Goal: Task Accomplishment & Management: Complete application form

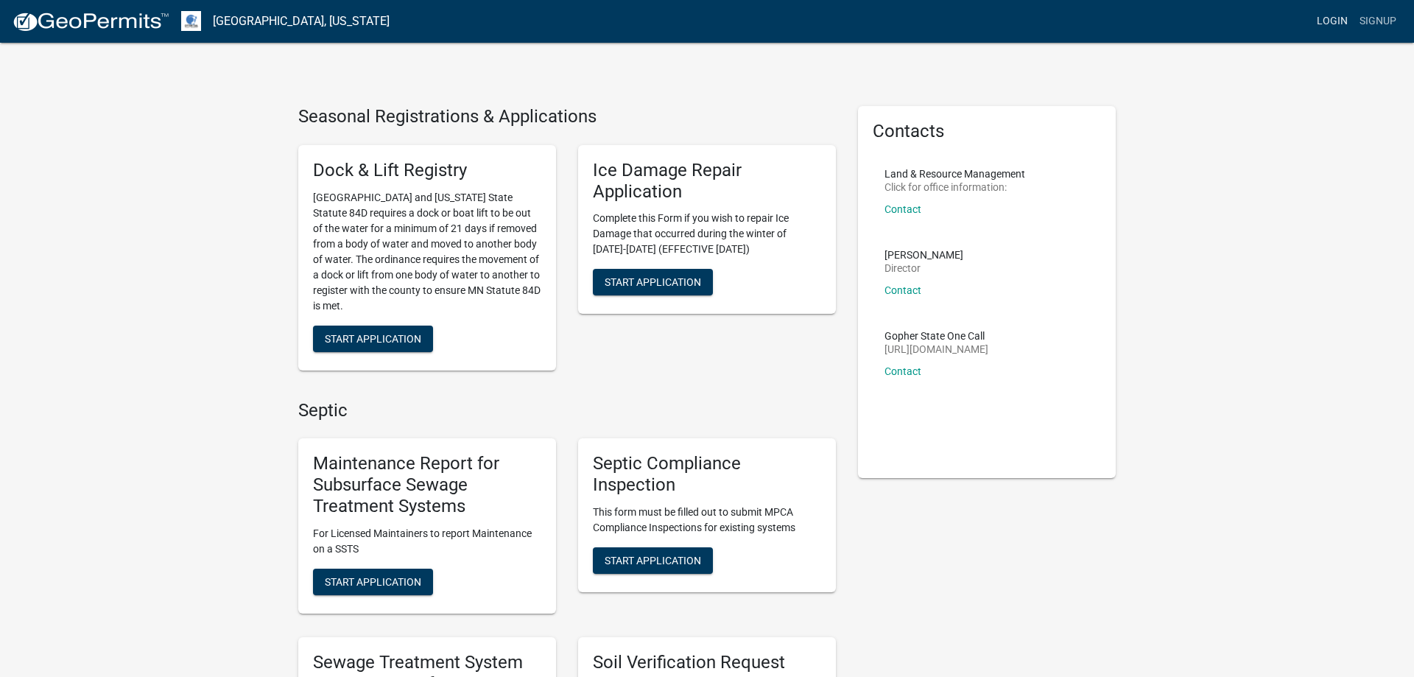
click at [1332, 21] on link "Login" at bounding box center [1332, 21] width 43 height 28
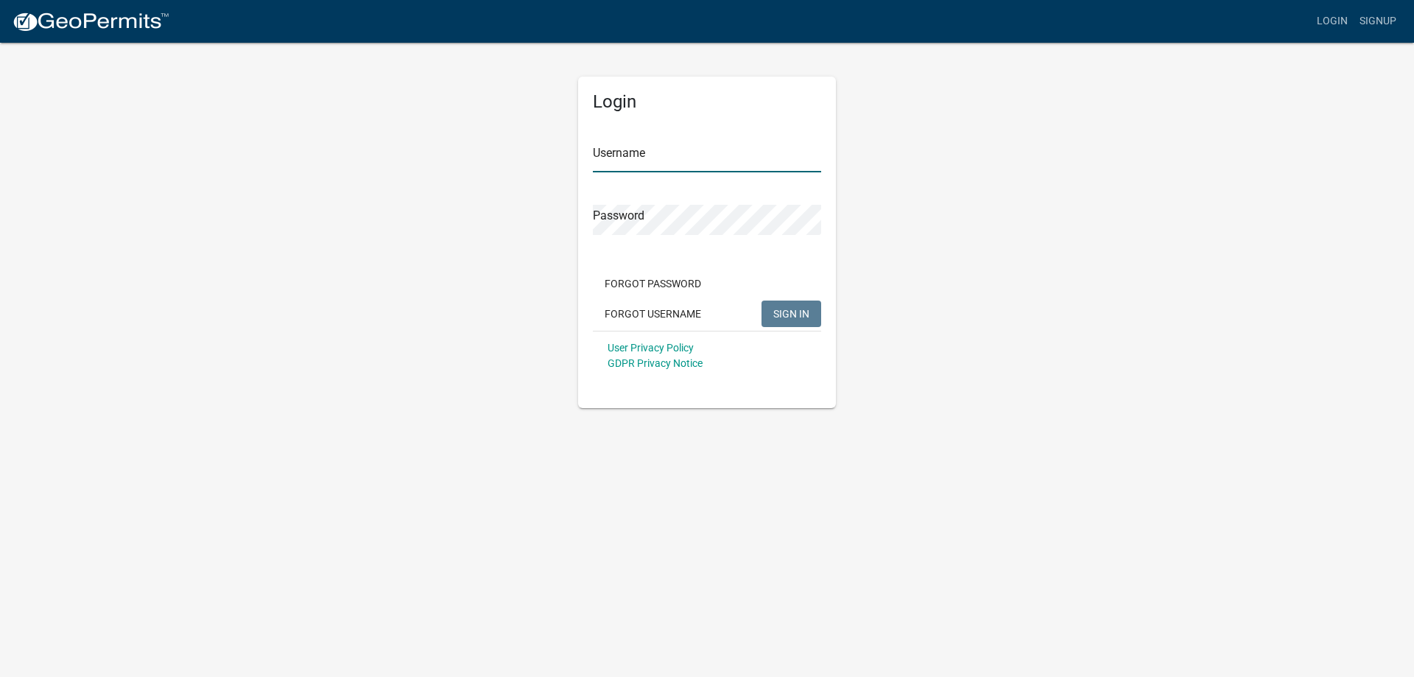
click at [677, 148] on input "Username" at bounding box center [707, 157] width 228 height 30
type input "MJevne"
click at [781, 318] on span "SIGN IN" at bounding box center [791, 313] width 36 height 12
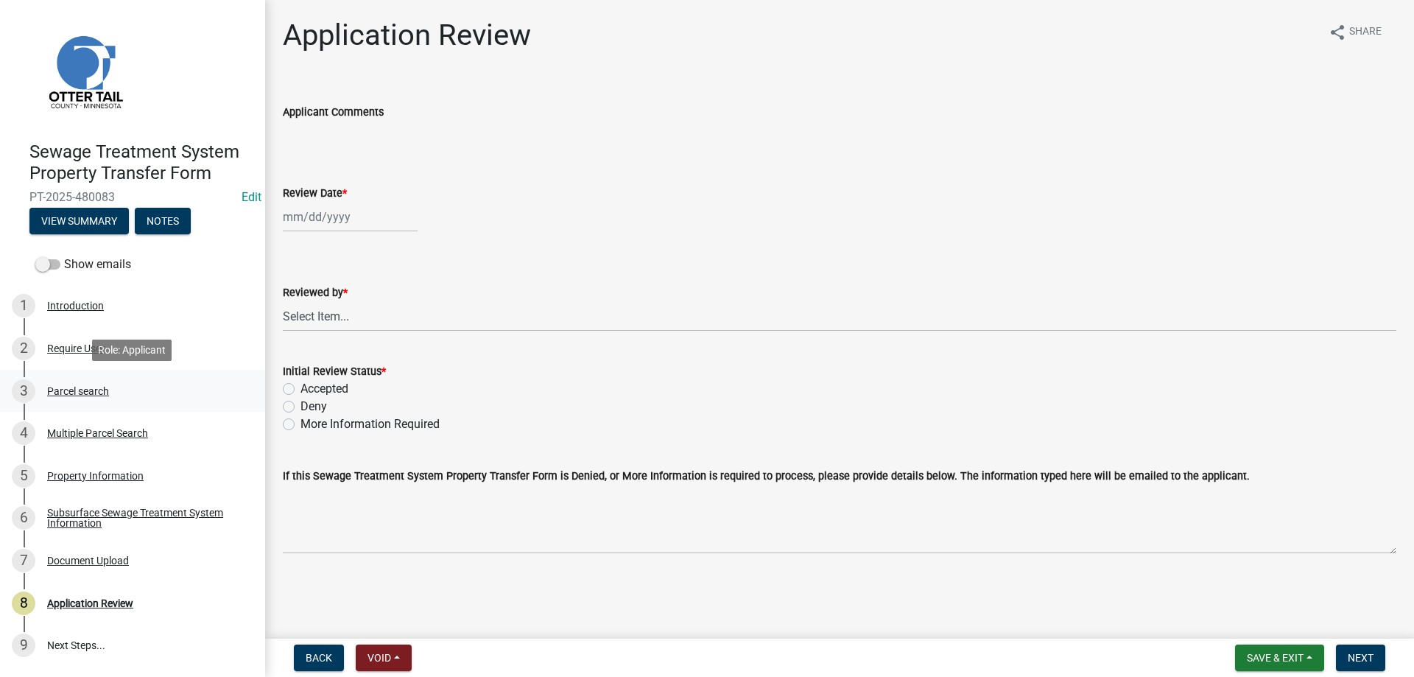
click at [67, 390] on div "Parcel search" at bounding box center [78, 391] width 62 height 10
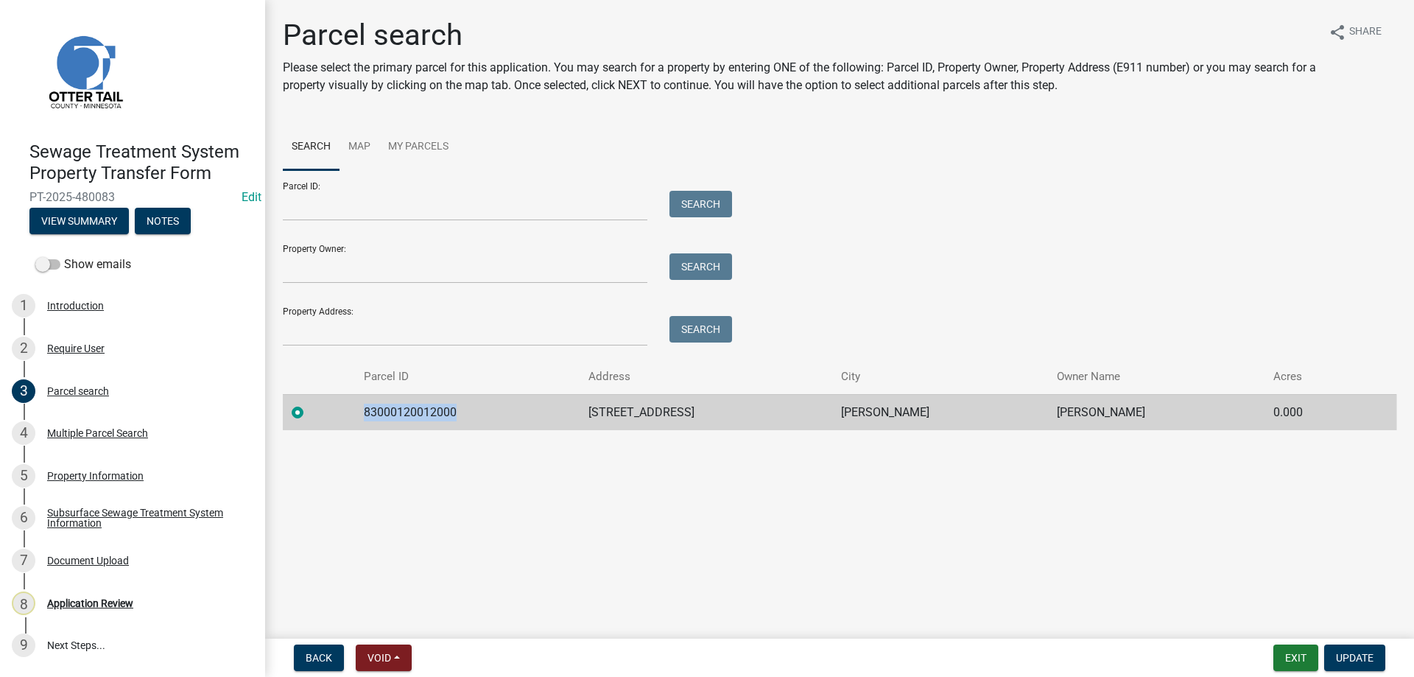
drag, startPoint x: 463, startPoint y: 414, endPoint x: 365, endPoint y: 414, distance: 98.0
click at [365, 414] on td "83000120012000" at bounding box center [467, 412] width 225 height 36
copy td "83000120012000"
click at [66, 434] on div "Multiple Parcel Search" at bounding box center [97, 433] width 101 height 10
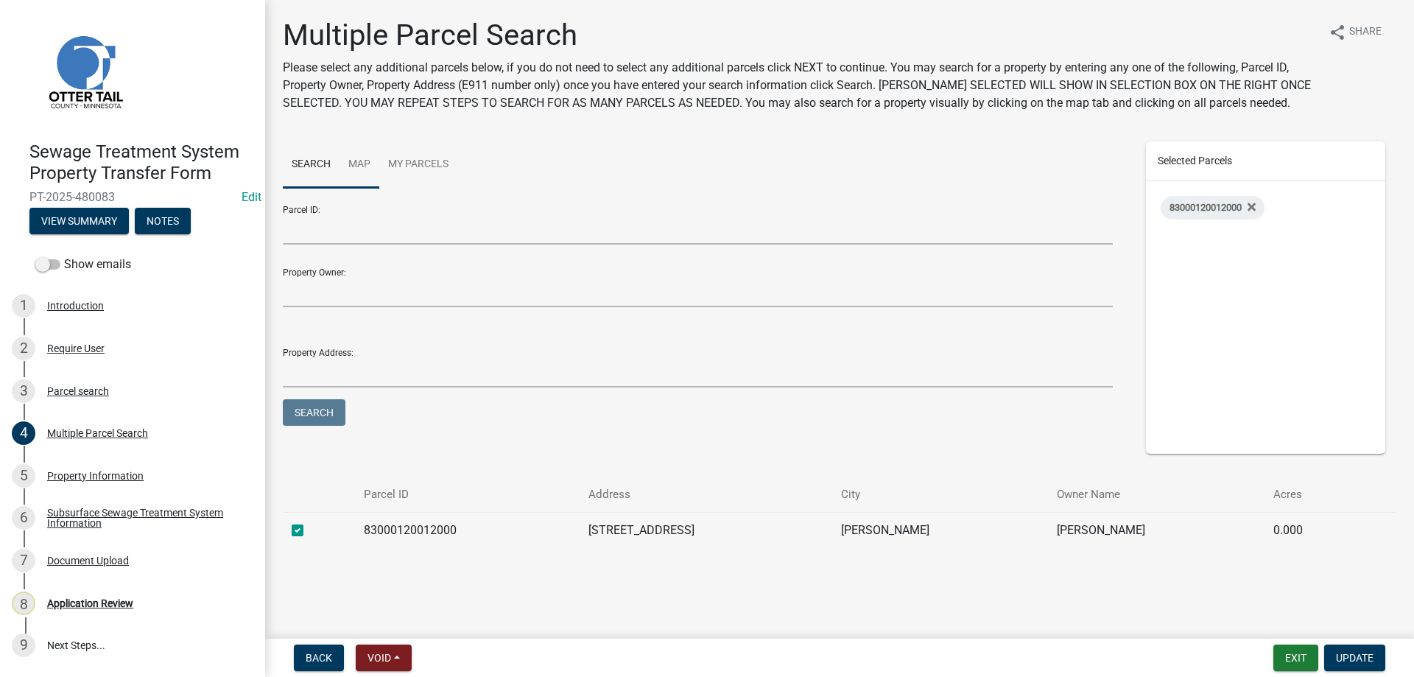
click at [363, 165] on link "Map" at bounding box center [360, 164] width 40 height 47
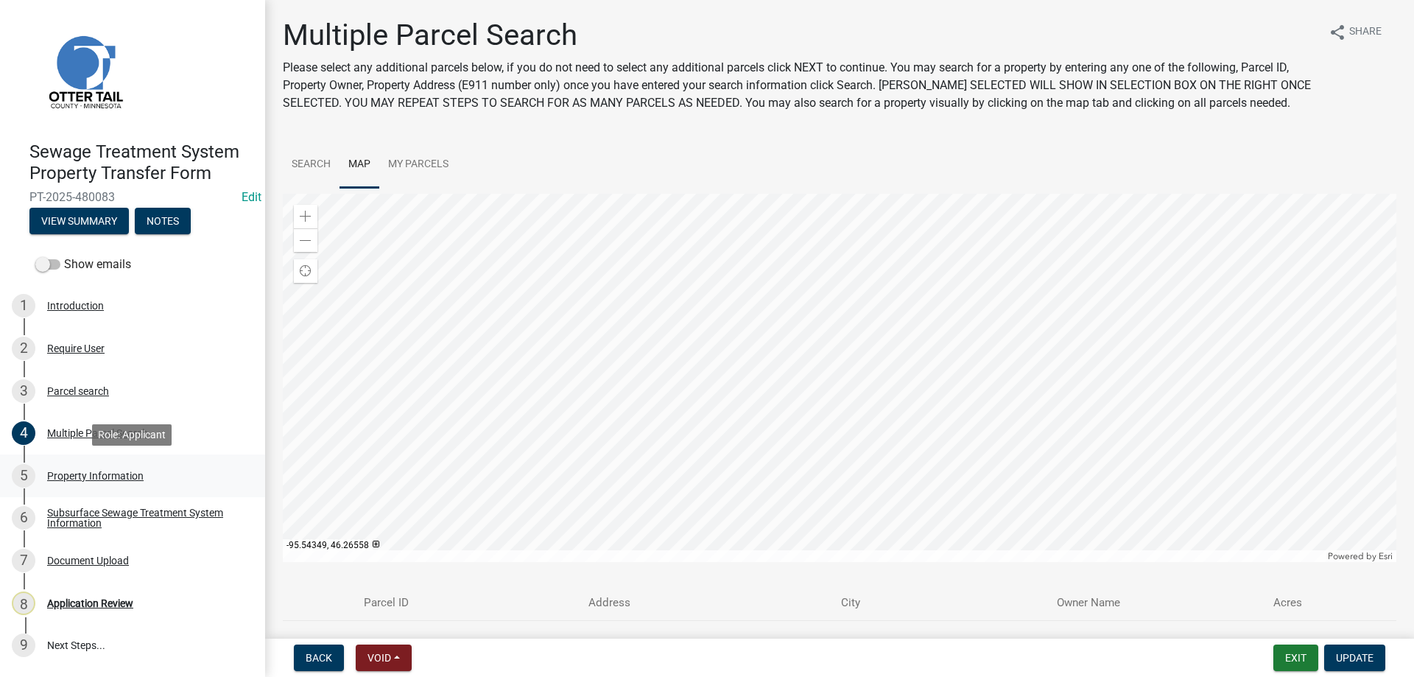
click at [74, 477] on div "Property Information" at bounding box center [95, 476] width 96 height 10
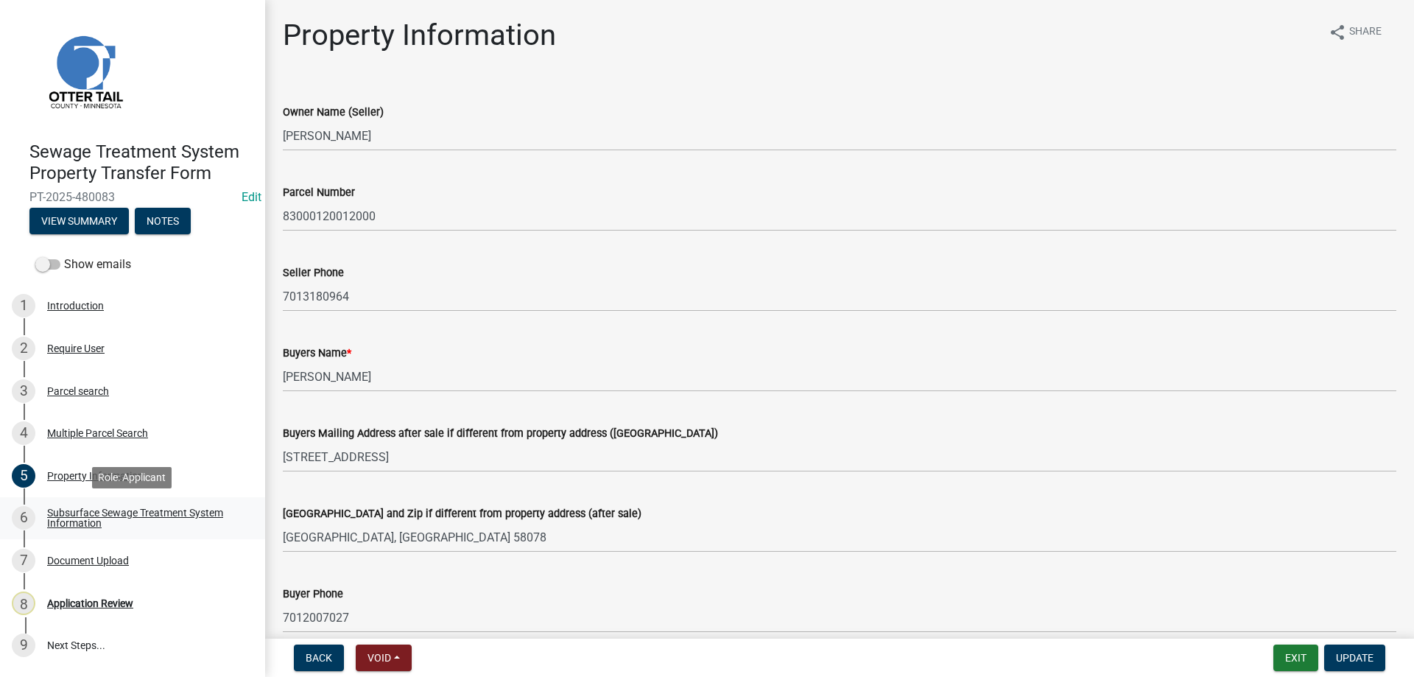
click at [63, 510] on div "Subsurface Sewage Treatment System Information" at bounding box center [144, 517] width 194 height 21
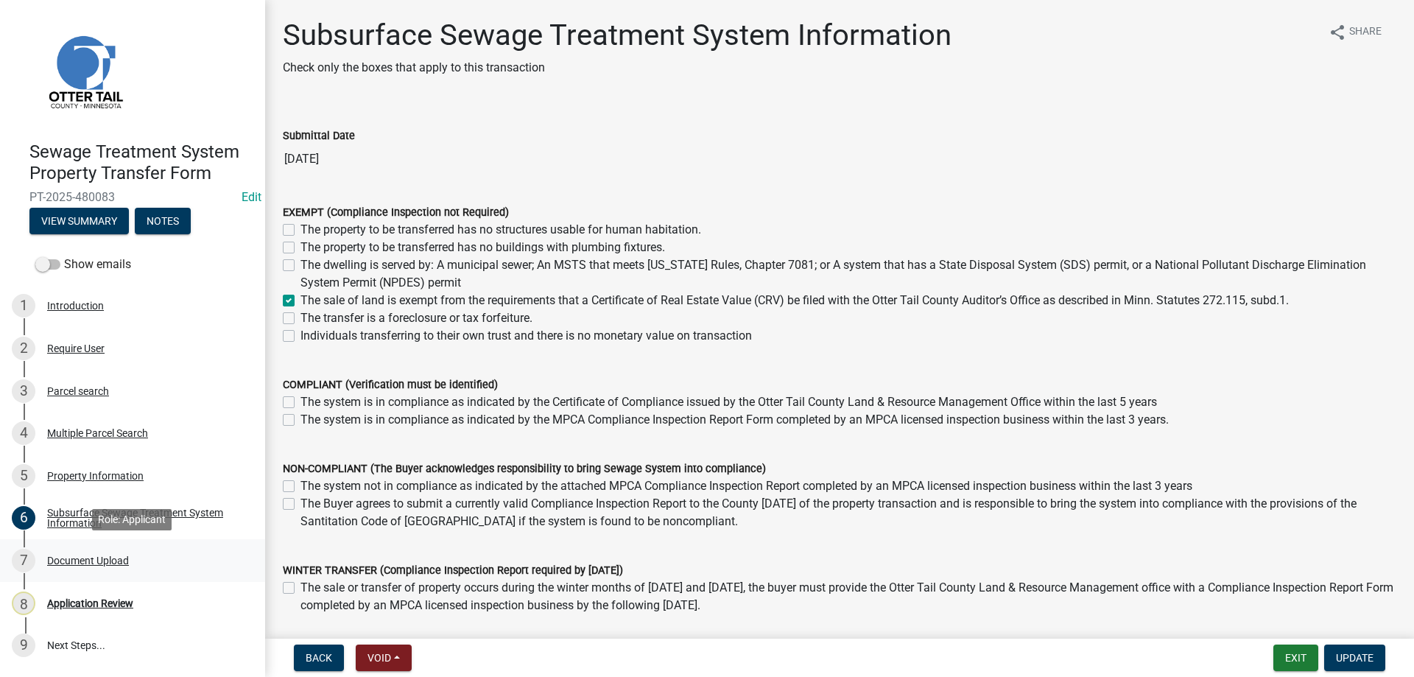
click at [64, 560] on div "Document Upload" at bounding box center [88, 560] width 82 height 10
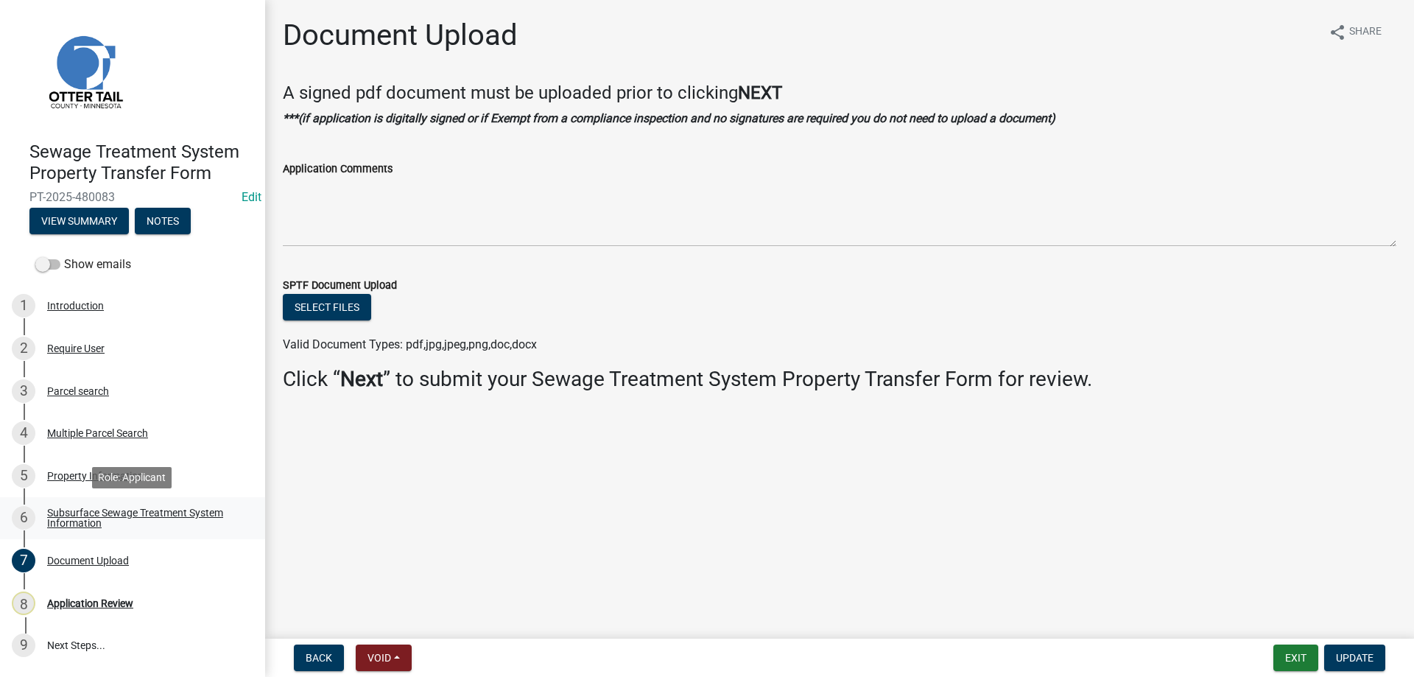
click at [70, 512] on div "Subsurface Sewage Treatment System Information" at bounding box center [144, 517] width 194 height 21
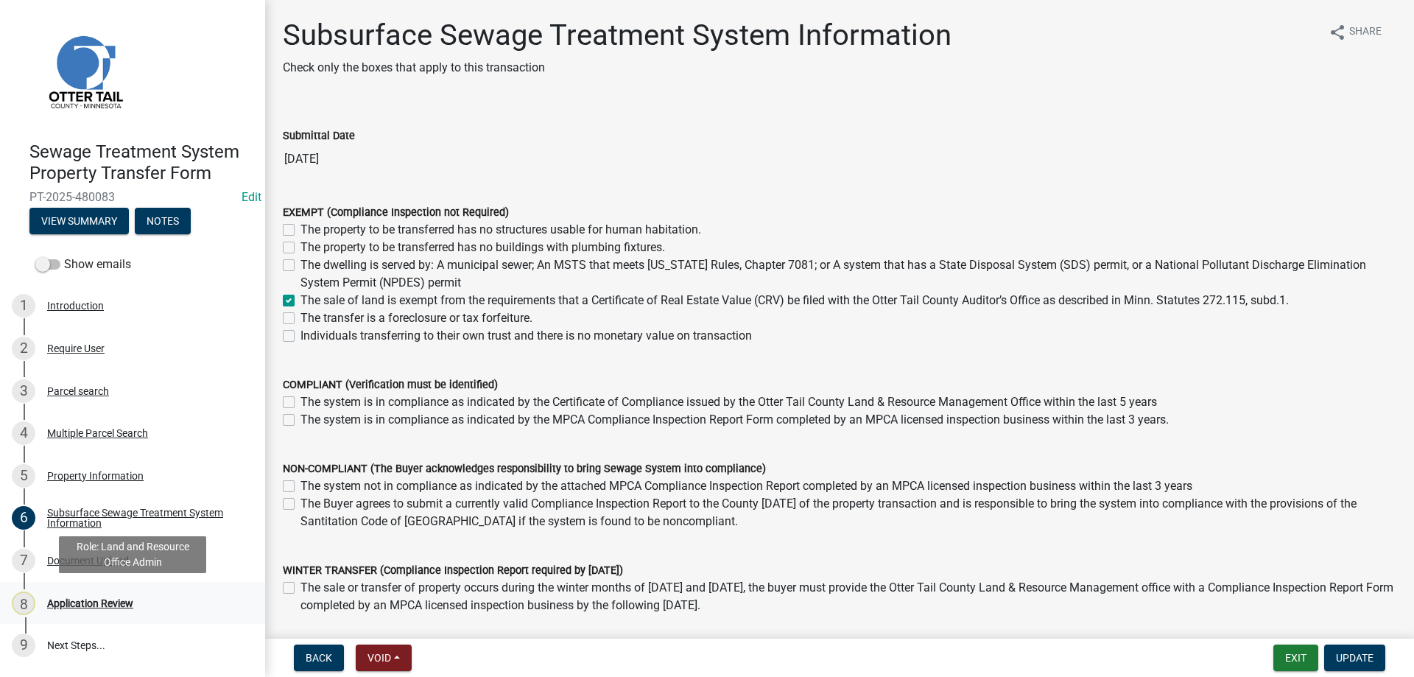
click at [69, 599] on div "Application Review" at bounding box center [90, 603] width 86 height 10
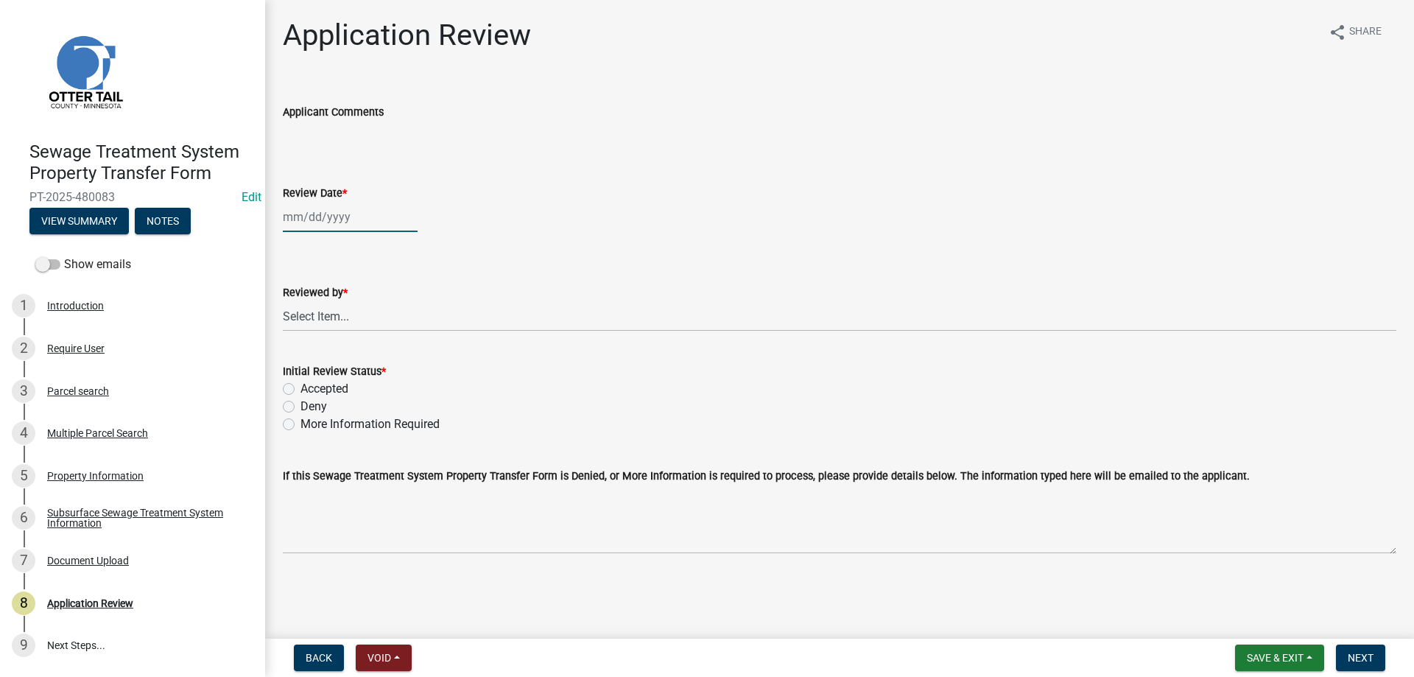
click at [322, 223] on input "Review Date *" at bounding box center [350, 217] width 135 height 30
select select "9"
select select "2025"
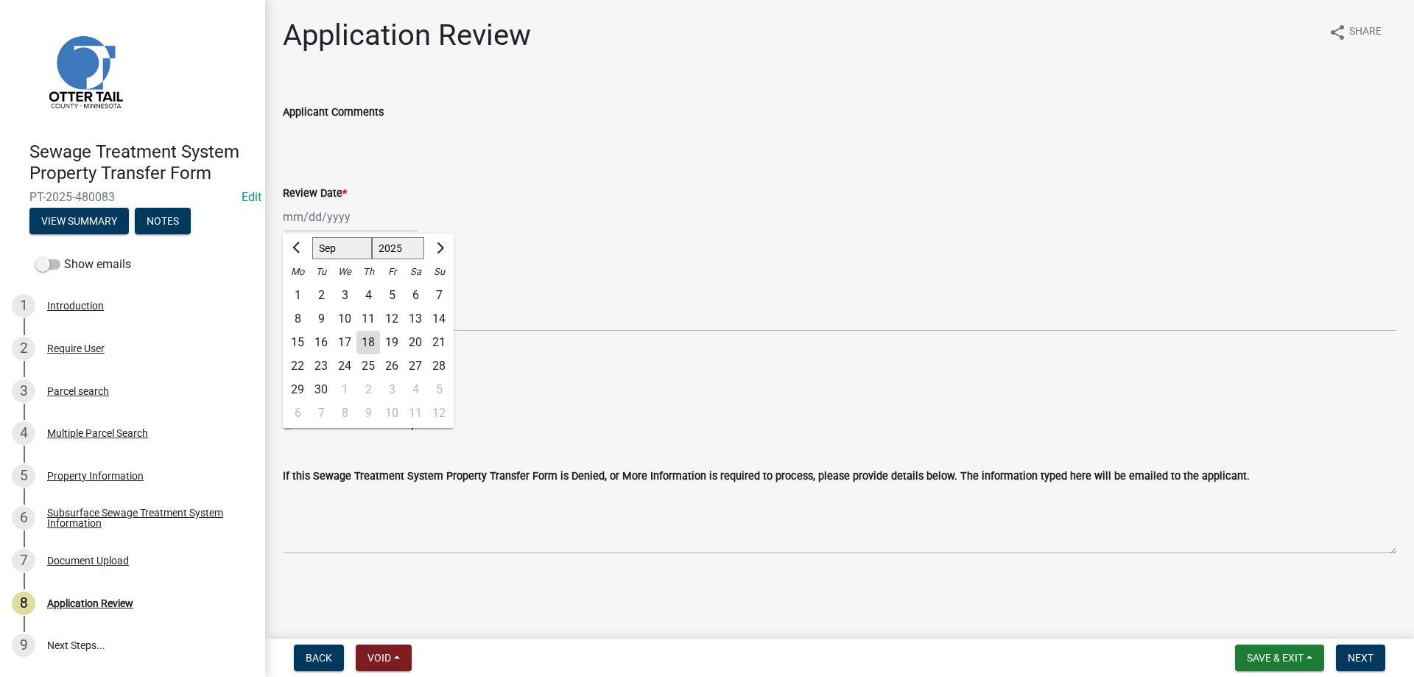
click at [370, 340] on div "18" at bounding box center [369, 343] width 24 height 24
type input "[DATE]"
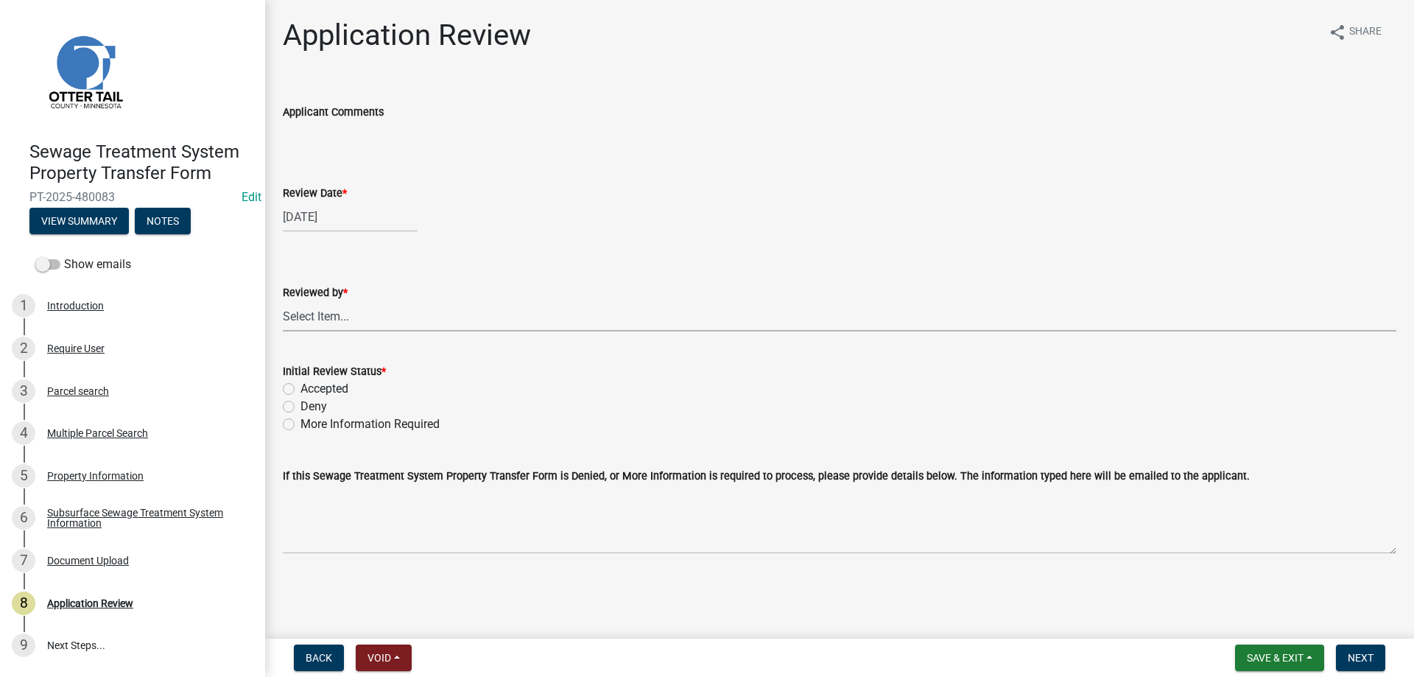
click at [283, 301] on select "Select Item... [PERSON_NAME] [PERSON_NAME] [PERSON_NAME] [PERSON_NAME] [PERSON_…" at bounding box center [840, 316] width 1114 height 30
click option "[PERSON_NAME]" at bounding box center [0, 0] width 0 height 0
select select "b4c12476-3918-4c31-b34d-126d47b866fd"
click at [301, 385] on label "Accepted" at bounding box center [325, 389] width 48 height 18
click at [301, 385] on input "Accepted" at bounding box center [306, 385] width 10 height 10
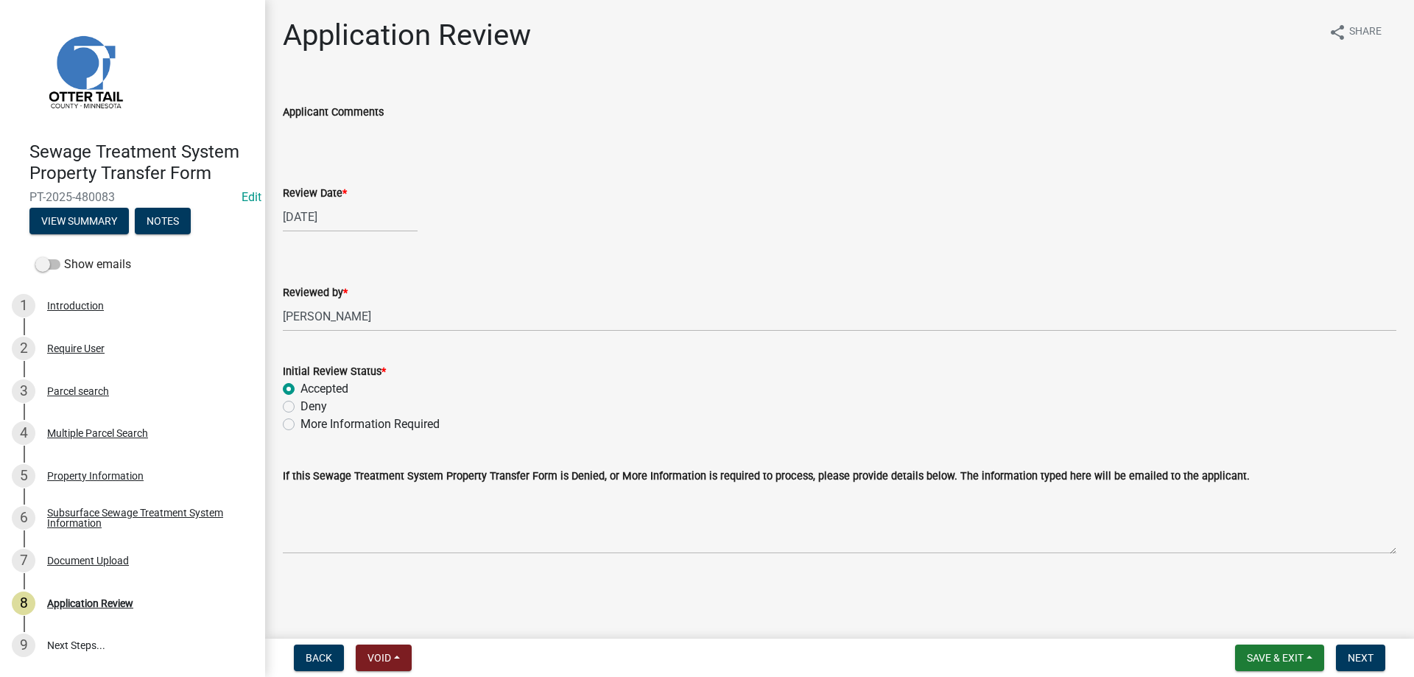
radio input "true"
click at [1364, 665] on button "Next" at bounding box center [1360, 658] width 49 height 27
